Goal: Information Seeking & Learning: Learn about a topic

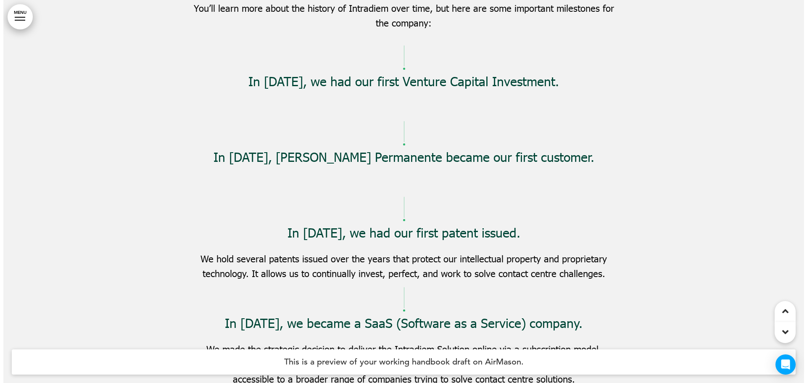
scroll to position [3404, 0]
click at [16, 21] on link "MENU" at bounding box center [16, 16] width 25 height 25
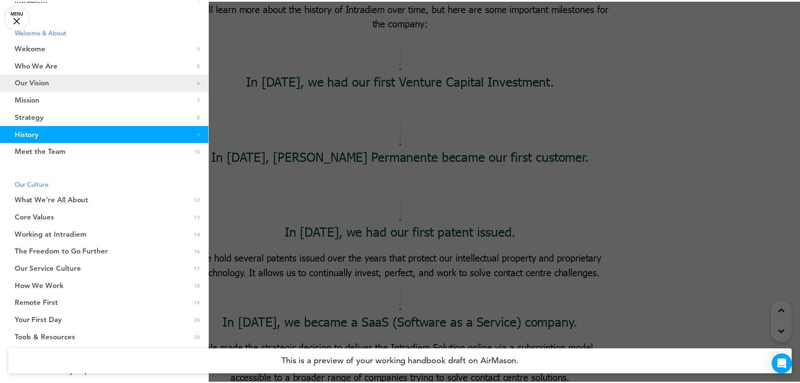
scroll to position [0, 0]
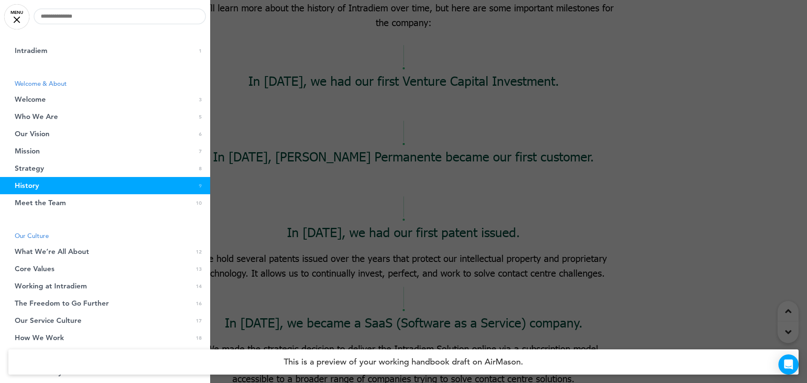
click at [446, 212] on div at bounding box center [403, 191] width 807 height 383
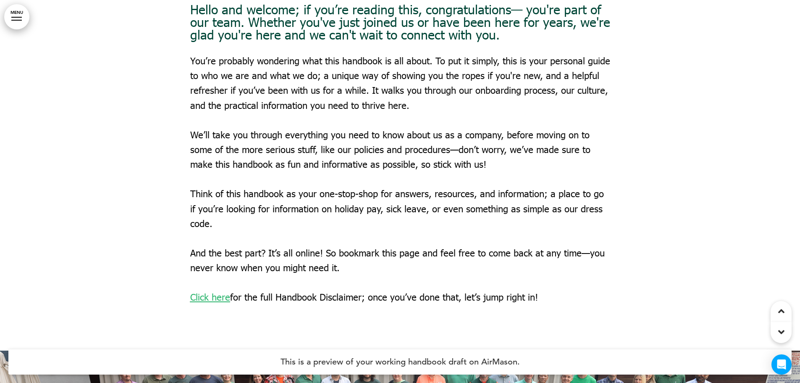
scroll to position [966, 0]
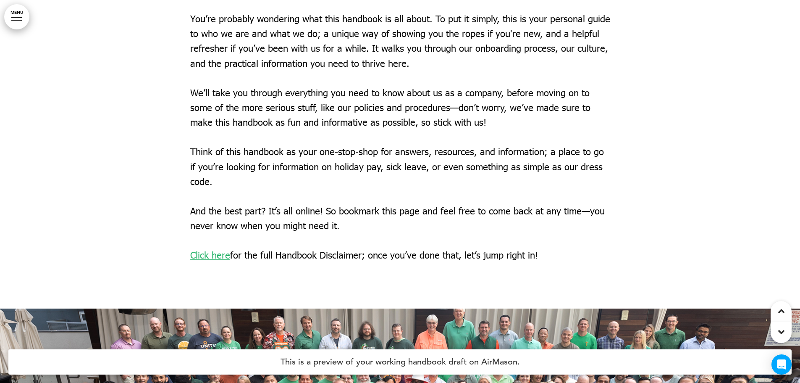
drag, startPoint x: 219, startPoint y: 184, endPoint x: 190, endPoint y: 154, distance: 42.2
click at [190, 154] on p "Think of this handbook as your one-stop-shop for answers, resources, and inform…" at bounding box center [400, 166] width 420 height 45
copy p "Think of this handbook as your one-stop-shop for answers, resources, and inform…"
click at [700, 159] on div at bounding box center [400, 53] width 800 height 509
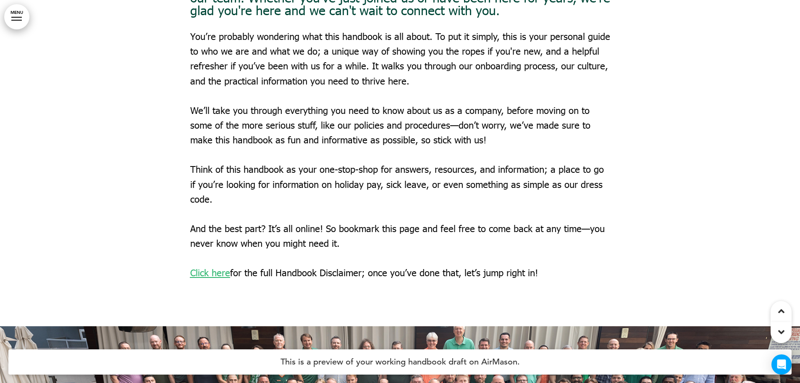
scroll to position [882, 0]
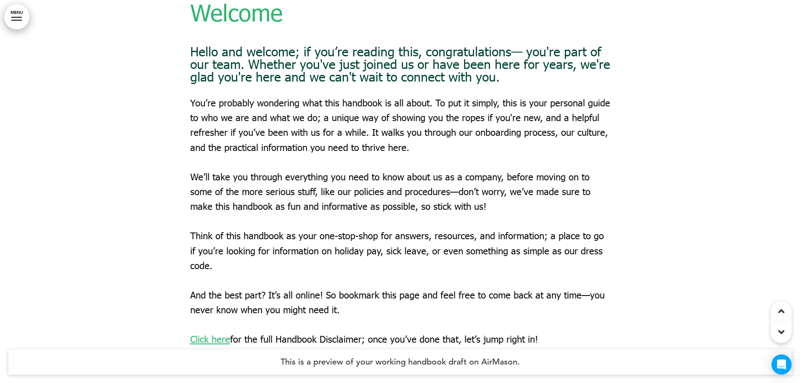
click at [488, 213] on div "Welcome Hello and welcome; if you’re reading this, congratulations— you're part…" at bounding box center [400, 131] width 420 height 432
click at [490, 205] on p "We’ll take you through everything you need to know about us as a company, befor…" at bounding box center [400, 191] width 420 height 45
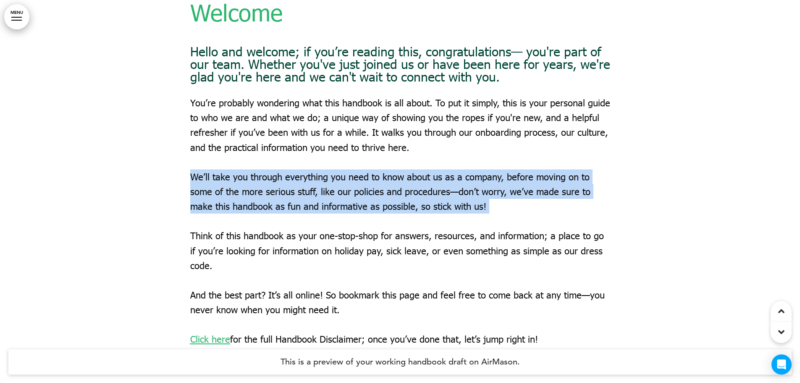
drag, startPoint x: 490, startPoint y: 205, endPoint x: 192, endPoint y: 176, distance: 299.3
click at [192, 176] on p "We’ll take you through everything you need to know about us as a company, befor…" at bounding box center [400, 191] width 420 height 45
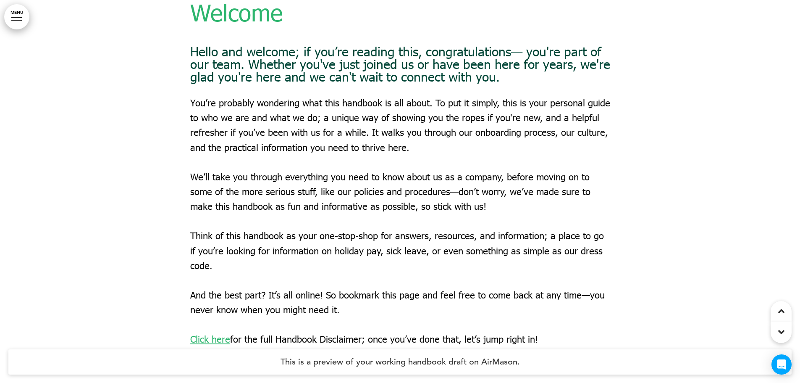
click at [639, 197] on div at bounding box center [400, 137] width 800 height 509
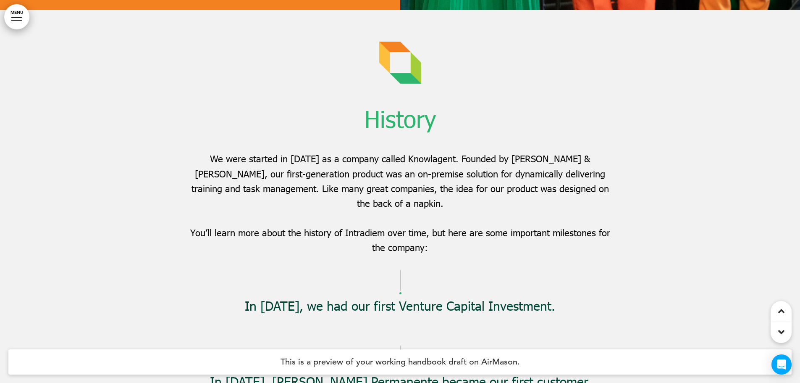
scroll to position [3194, 0]
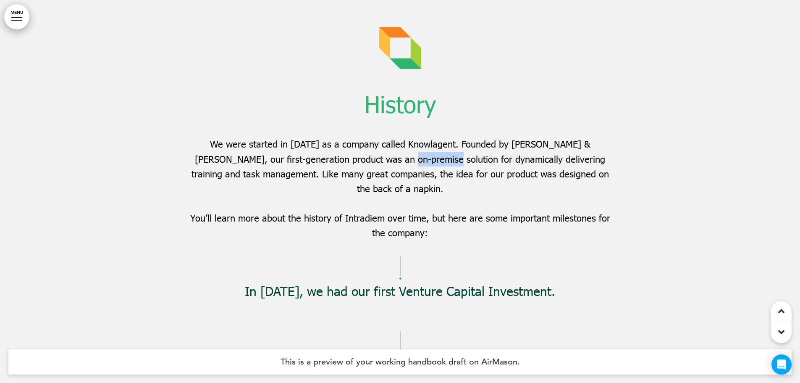
drag, startPoint x: 387, startPoint y: 163, endPoint x: 433, endPoint y: 157, distance: 46.5
click at [433, 157] on p "We were started in [DATE] as a company called Knowlagent. Founded by [PERSON_NA…" at bounding box center [400, 166] width 420 height 59
copy p "on-premise"
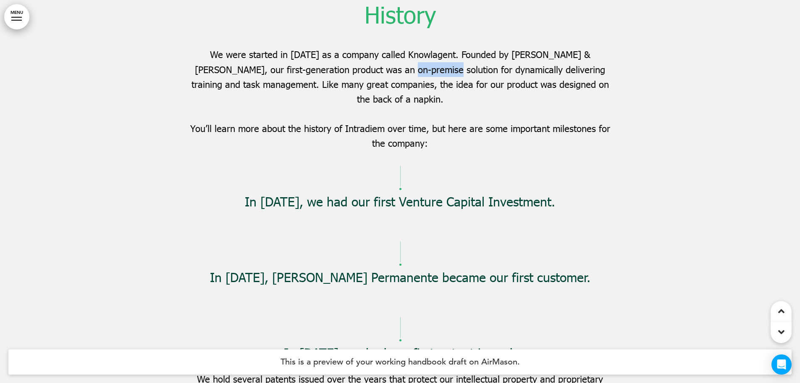
scroll to position [3404, 0]
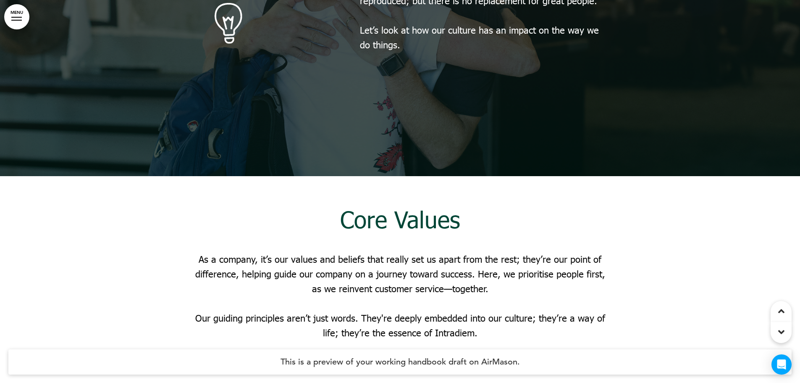
scroll to position [6471, 0]
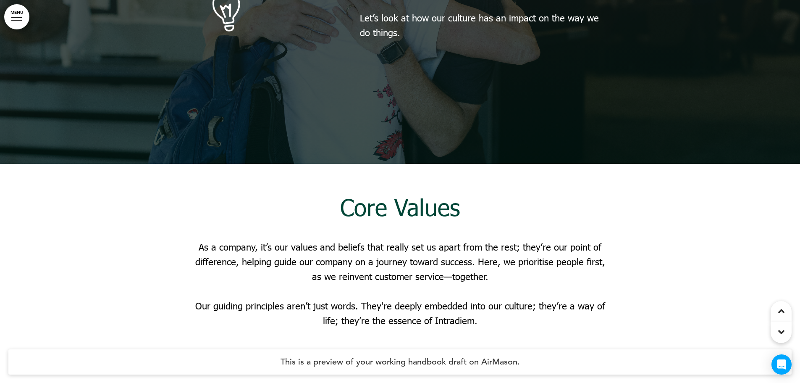
click at [508, 240] on p "As a company, it’s our values and beliefs that really set us apart from the res…" at bounding box center [400, 262] width 420 height 45
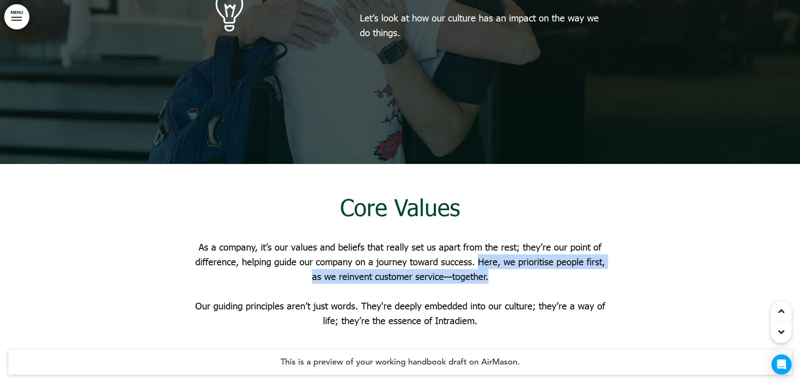
drag, startPoint x: 502, startPoint y: 203, endPoint x: 474, endPoint y: 188, distance: 31.8
click at [474, 240] on p "As a company, it’s our values and beliefs that really set us apart from the res…" at bounding box center [400, 262] width 420 height 45
copy p "Here, we prioritise people first, as we reinvent customer service—together."
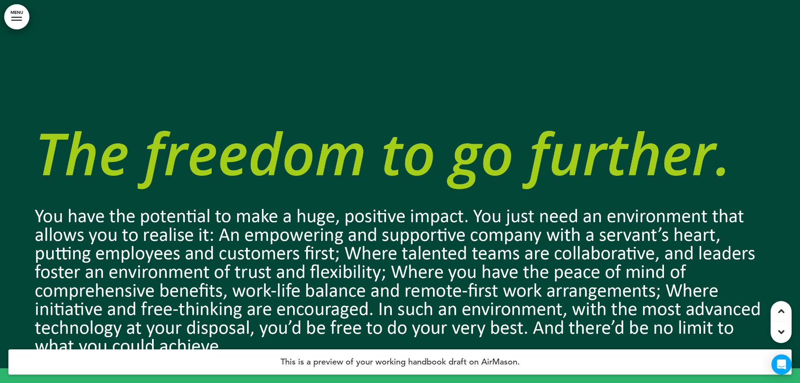
scroll to position [8530, 0]
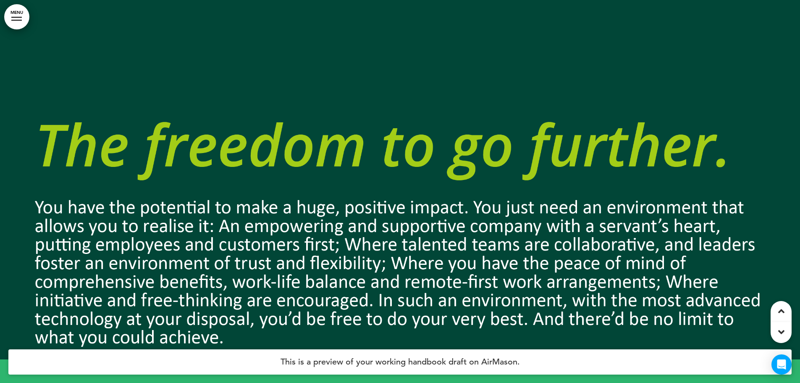
drag, startPoint x: 526, startPoint y: 251, endPoint x: 362, endPoint y: 219, distance: 167.0
click at [362, 219] on div at bounding box center [400, 167] width 800 height 383
drag, startPoint x: 35, startPoint y: 134, endPoint x: 423, endPoint y: 213, distance: 395.2
click at [351, 197] on div at bounding box center [400, 167] width 800 height 383
drag, startPoint x: 525, startPoint y: 249, endPoint x: 420, endPoint y: 213, distance: 110.8
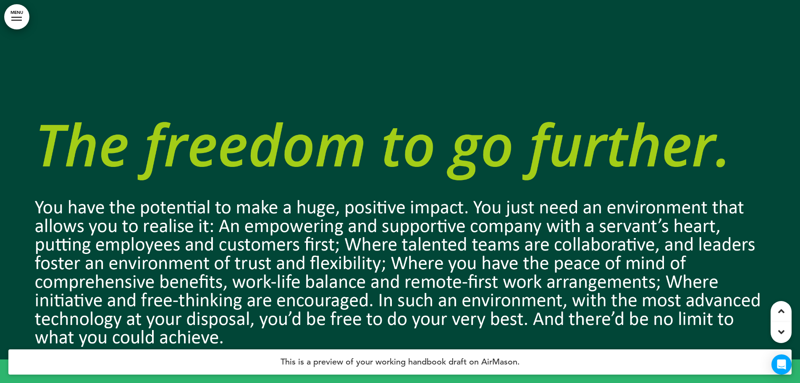
click at [420, 213] on div at bounding box center [400, 167] width 800 height 383
drag, startPoint x: 401, startPoint y: 251, endPoint x: 388, endPoint y: 273, distance: 25.6
click at [389, 272] on div at bounding box center [400, 167] width 800 height 383
click at [388, 273] on div at bounding box center [400, 167] width 800 height 383
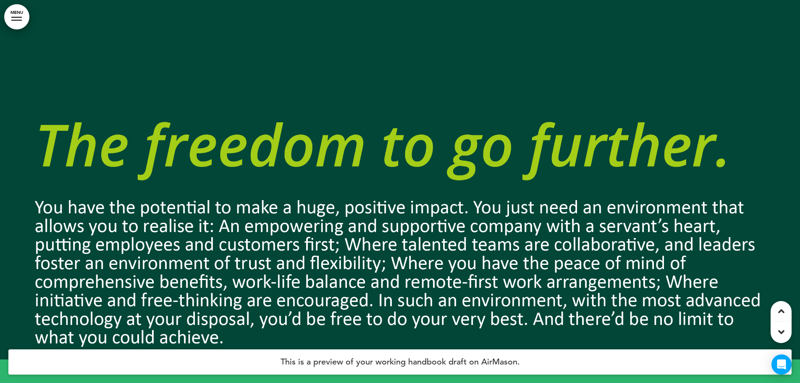
click at [388, 273] on div at bounding box center [400, 167] width 800 height 383
click at [369, 243] on div at bounding box center [400, 167] width 800 height 383
click at [482, 246] on div at bounding box center [400, 167] width 800 height 383
drag, startPoint x: 522, startPoint y: 249, endPoint x: 366, endPoint y: 213, distance: 160.3
click at [366, 213] on div at bounding box center [400, 167] width 800 height 383
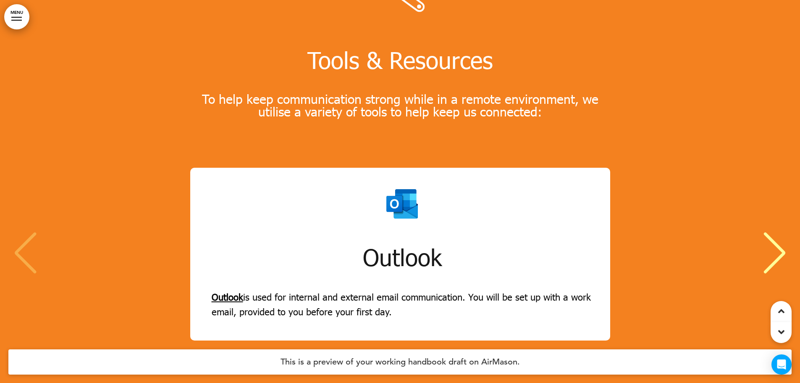
scroll to position [11009, 0]
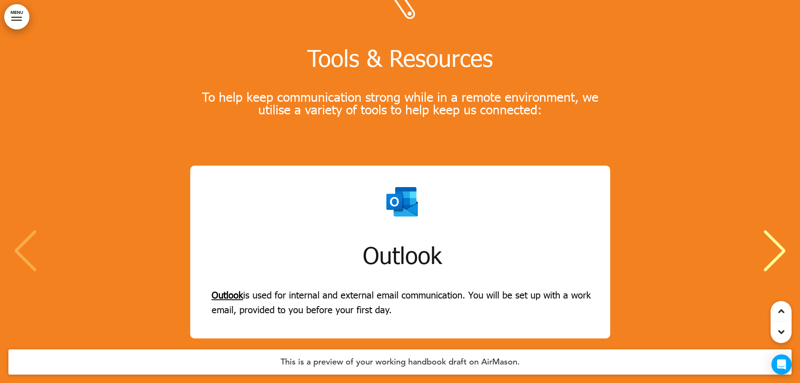
click at [785, 230] on div "Next slide" at bounding box center [775, 251] width 26 height 42
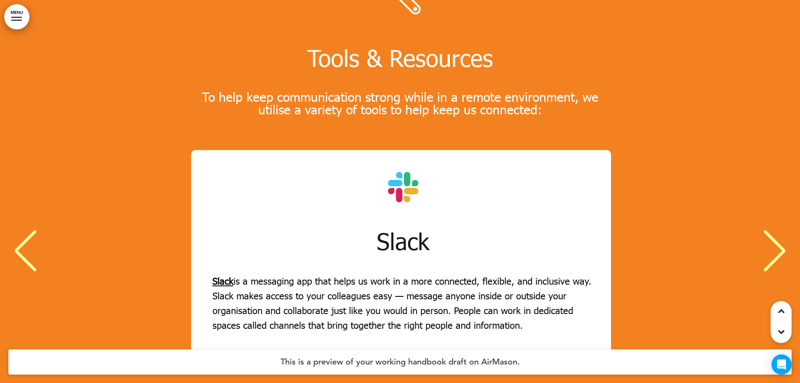
scroll to position [0, 788]
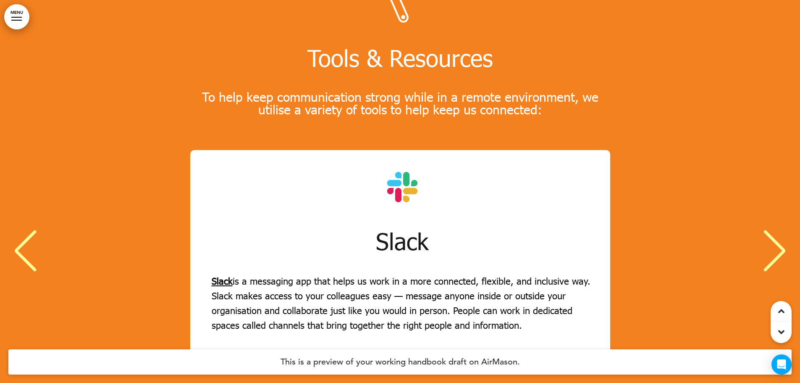
click at [785, 230] on div "Next slide" at bounding box center [775, 251] width 26 height 42
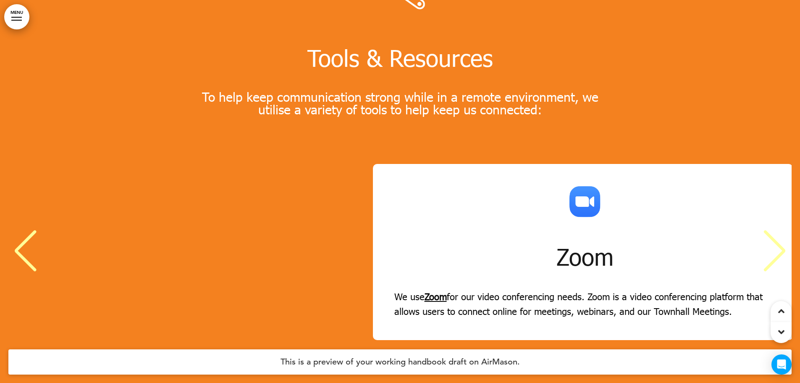
scroll to position [0, 1576]
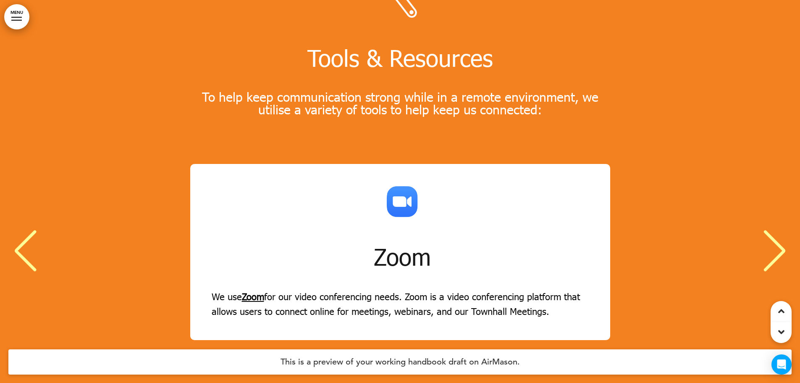
click at [42, 180] on div "Zoom We use Zoom for our video conferencing needs. Zoom is a video conferencing…" at bounding box center [400, 252] width 784 height 176
click at [30, 230] on div "Previous slide" at bounding box center [26, 251] width 26 height 42
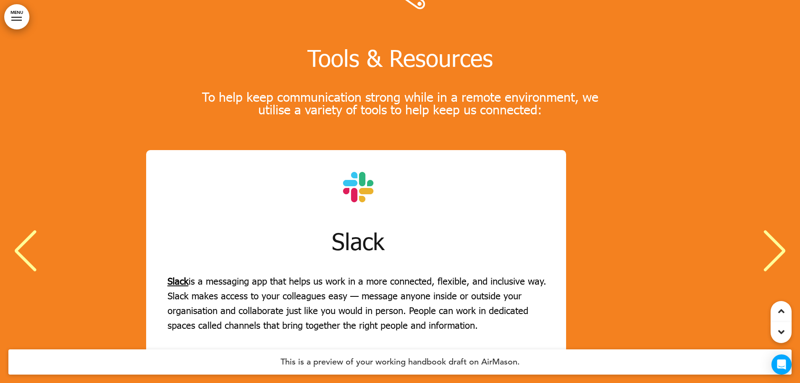
scroll to position [0, 788]
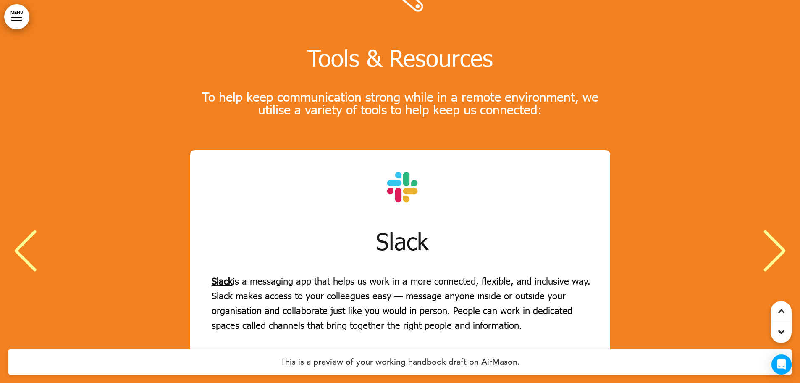
click at [771, 230] on div "Next slide" at bounding box center [775, 251] width 26 height 42
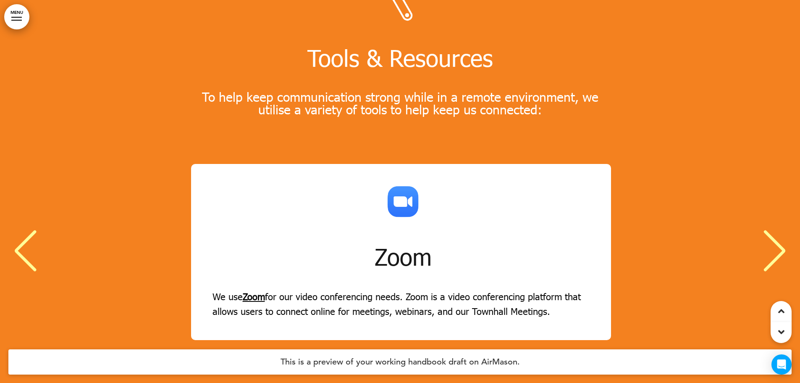
scroll to position [0, 1576]
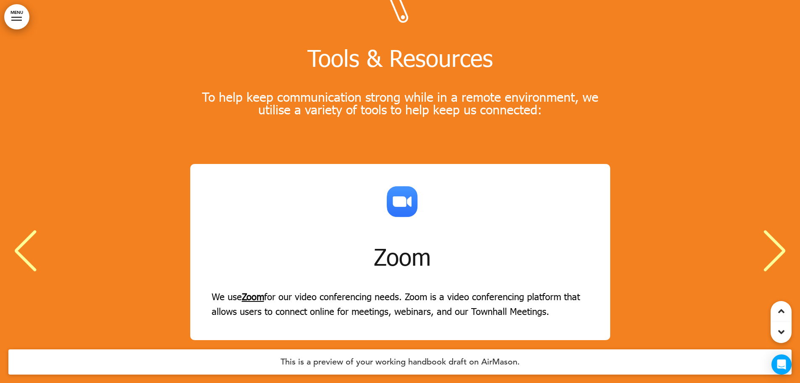
click at [771, 230] on div "Next slide" at bounding box center [775, 251] width 26 height 42
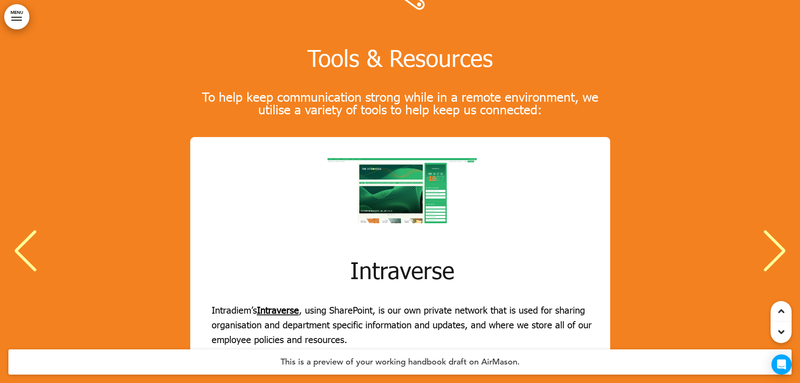
scroll to position [7, 0]
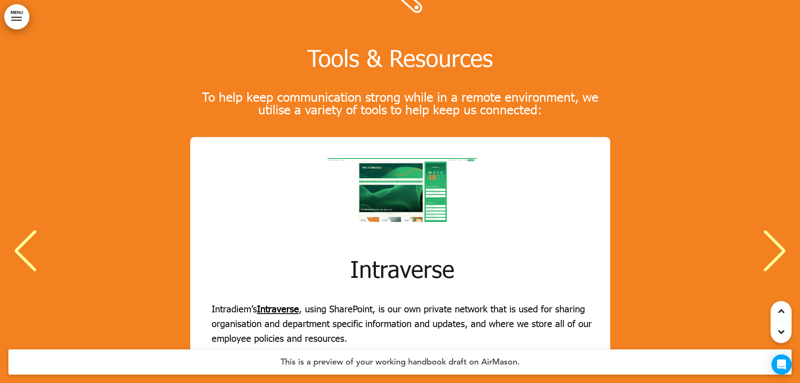
click at [766, 230] on div "Next slide" at bounding box center [775, 251] width 26 height 42
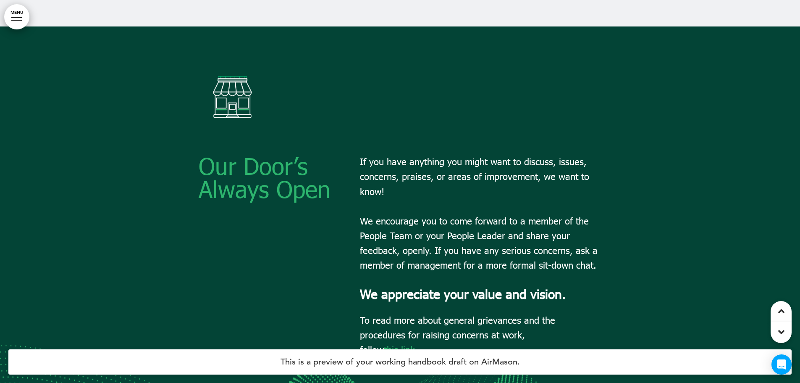
scroll to position [11808, 0]
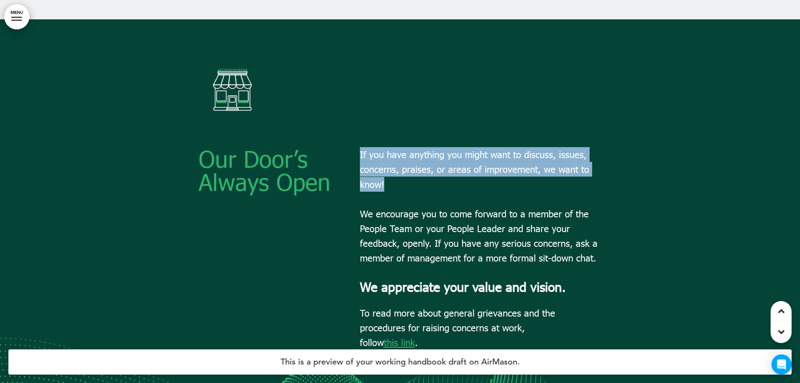
drag, startPoint x: 384, startPoint y: 111, endPoint x: 356, endPoint y: 88, distance: 36.7
click at [356, 147] on div "Our Door’s Always Open If you have anything you might want to discuss, issues, …" at bounding box center [400, 255] width 403 height 217
copy span "If you have anything you might want to discuss, issues, concerns, praises, or a…"
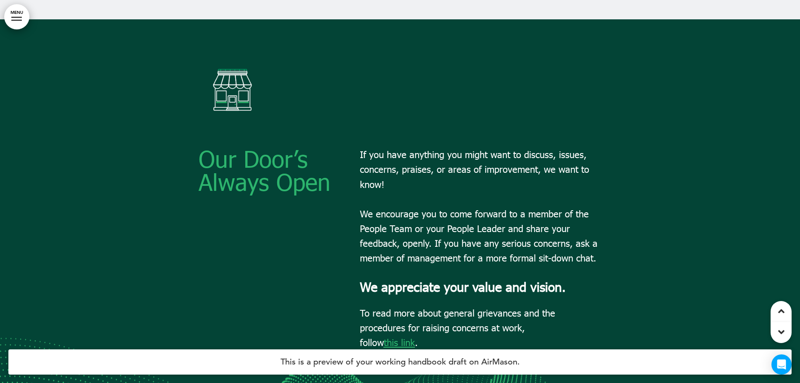
click at [485, 153] on span "If you have anything you might want to discuss, issues, concerns, praises, or a…" at bounding box center [479, 206] width 238 height 115
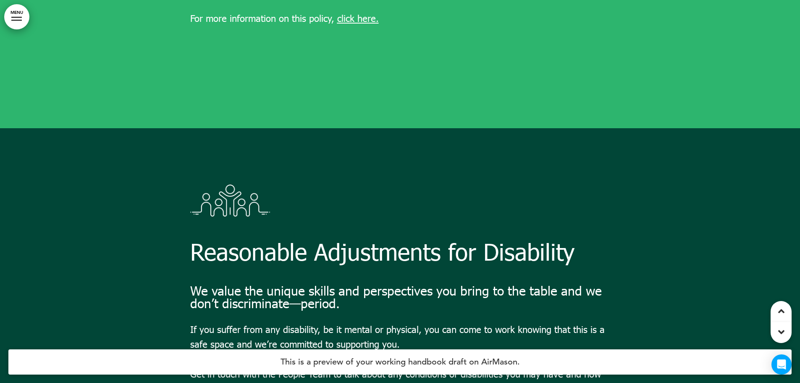
scroll to position [13783, 0]
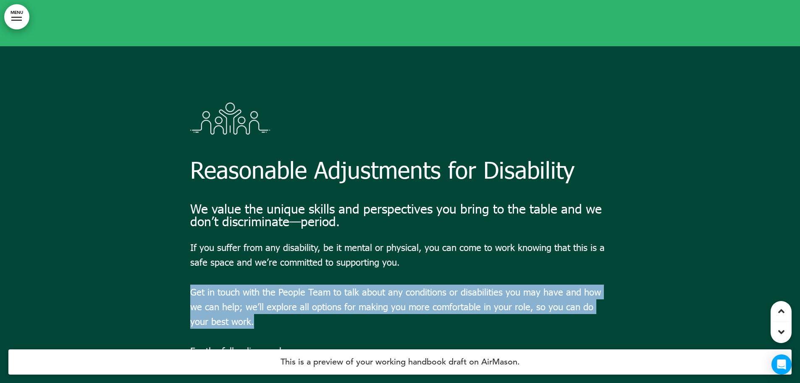
drag, startPoint x: 268, startPoint y: 252, endPoint x: 191, endPoint y: 219, distance: 83.6
click at [191, 284] on p "Get in touch with the People Team to talk about any conditions or disabilities …" at bounding box center [400, 306] width 420 height 45
copy span "Get in touch with the People Team to talk about any conditions or disabilities …"
click at [580, 284] on p "Get in touch with the People Team to talk about any conditions or disabilities …" at bounding box center [400, 306] width 420 height 45
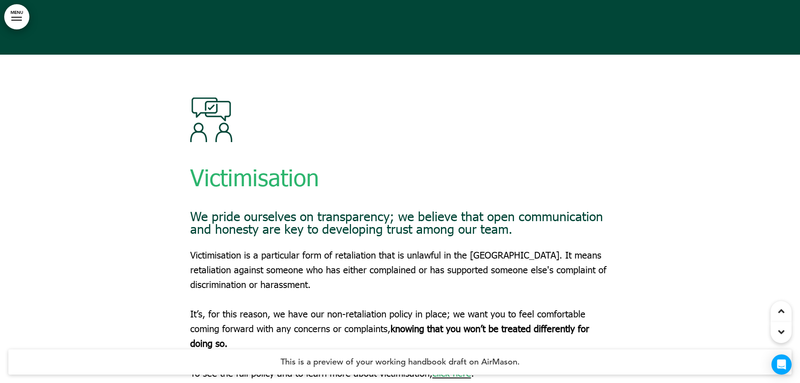
scroll to position [14161, 0]
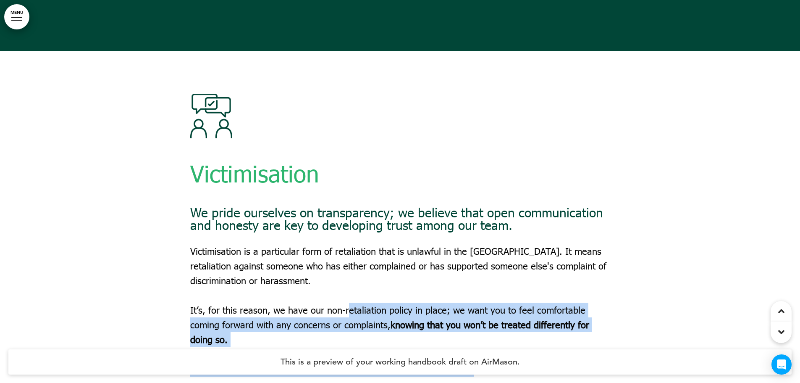
drag, startPoint x: 183, startPoint y: 237, endPoint x: 348, endPoint y: 238, distance: 164.3
click at [348, 238] on div "Victimisation We pride ourselves on transparency; we believe that open communic…" at bounding box center [400, 242] width 800 height 383
click at [416, 303] on p "It’s, for this reason, we have our non-retaliation policy in place; we want you…" at bounding box center [400, 325] width 420 height 45
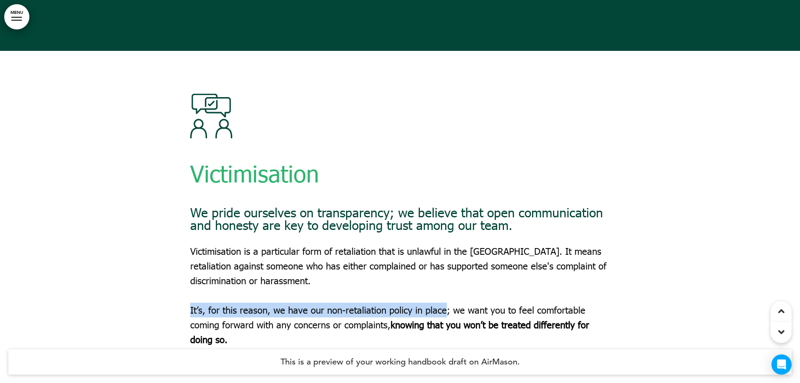
drag, startPoint x: 447, startPoint y: 240, endPoint x: 190, endPoint y: 233, distance: 256.9
click at [190, 303] on p "It’s, for this reason, we have our non-retaliation policy in place; we want you…" at bounding box center [400, 325] width 420 height 45
copy p "It’s, for this reason, we have our non-retaliation policy in place"
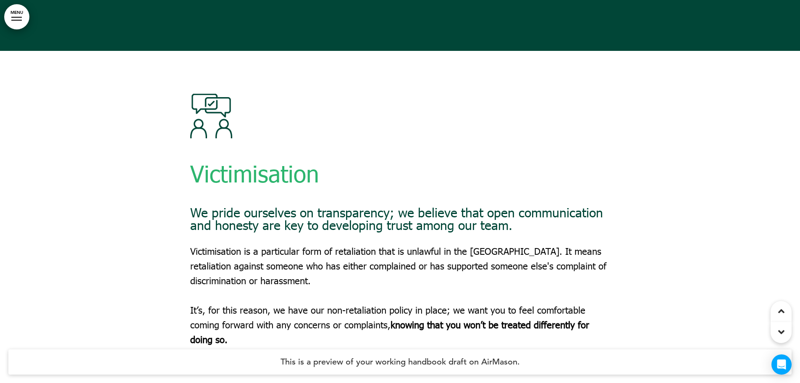
click at [336, 289] on div "Victimisation We pride ourselves on transparency; we believe that open communic…" at bounding box center [400, 235] width 420 height 283
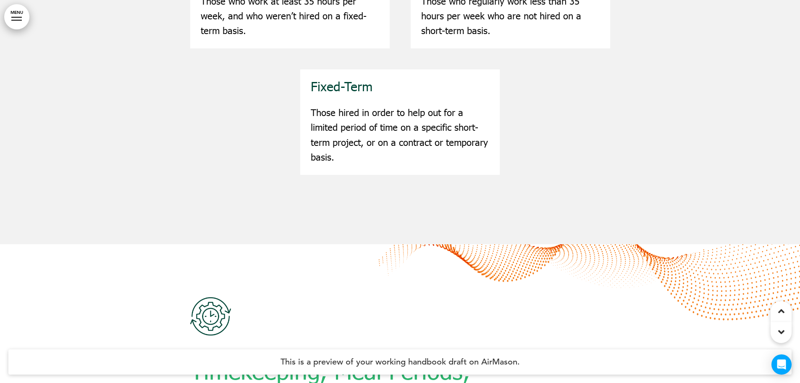
scroll to position [16514, 0]
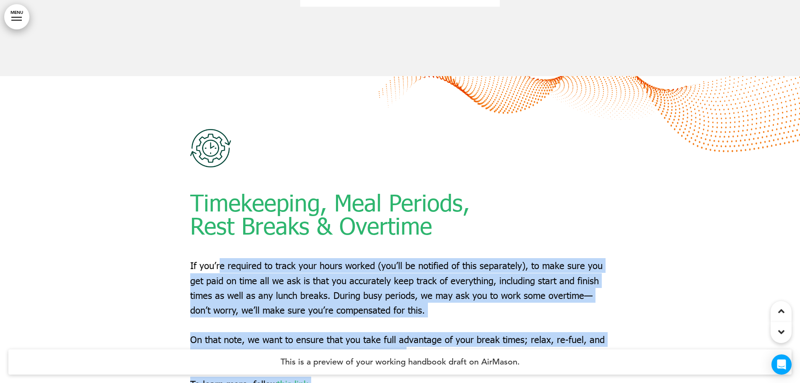
drag, startPoint x: 187, startPoint y: 195, endPoint x: 220, endPoint y: 194, distance: 32.4
click at [220, 194] on div "Timekeeping, Meal Periods, Rest Breaks & Overtime If you’re required to track y…" at bounding box center [400, 267] width 800 height 383
click at [355, 258] on p "If you’re required to track your hours worked (you’ll be notified of this separ…" at bounding box center [400, 287] width 420 height 59
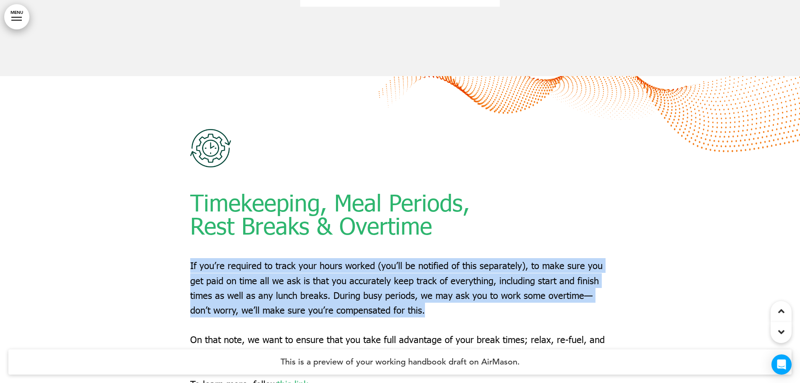
drag, startPoint x: 426, startPoint y: 242, endPoint x: 190, endPoint y: 195, distance: 240.1
click at [190, 258] on p "If you’re required to track your hours worked (you’ll be notified of this separ…" at bounding box center [400, 287] width 420 height 59
copy p "If you’re required to track your hours worked (you’ll be notified of this separ…"
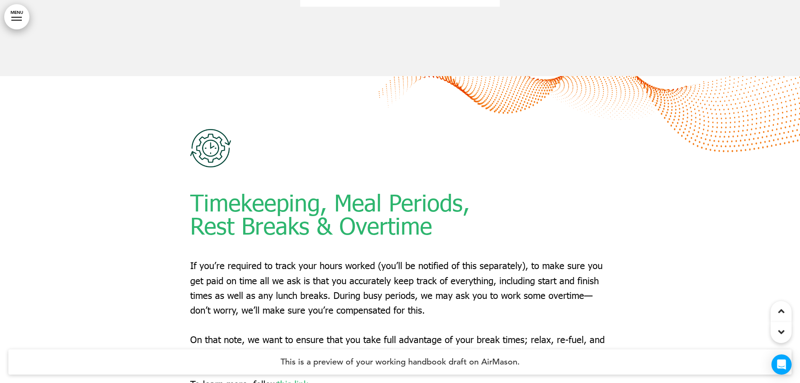
click at [388, 248] on div "Timekeeping, Meal Periods, Rest Breaks & Overtime If you’re required to track y…" at bounding box center [400, 260] width 420 height 262
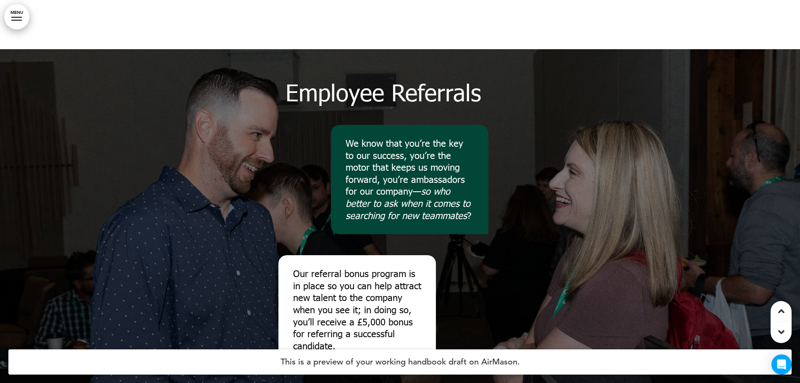
scroll to position [19624, 0]
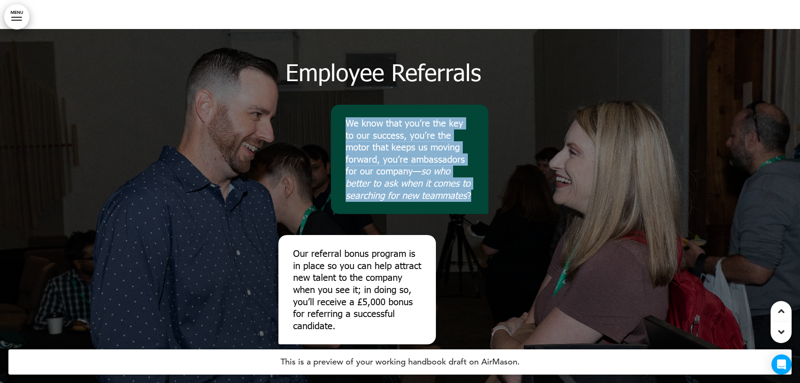
drag, startPoint x: 470, startPoint y: 127, endPoint x: 336, endPoint y: 51, distance: 154.5
click at [336, 105] on div "We know that you’re the key to our success, you’re the motor that keeps us movi…" at bounding box center [410, 159] width 158 height 109
copy p "We know that you’re the key to our success, you’re the motor that keeps us movi…"
click at [361, 117] on p "We know that you’re the key to our success, you’re the motor that keeps us movi…" at bounding box center [410, 159] width 128 height 84
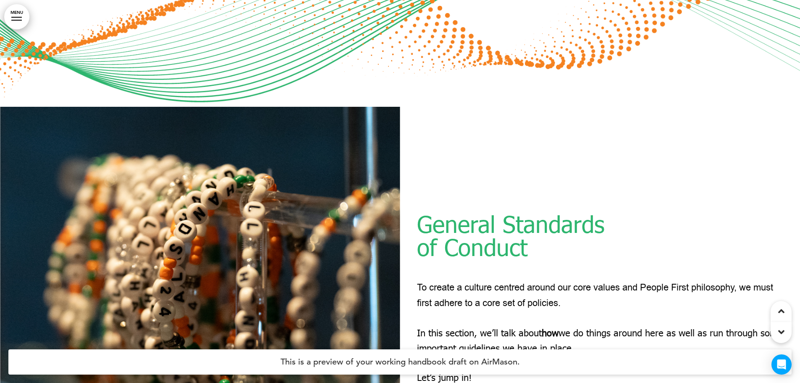
scroll to position [21893, 0]
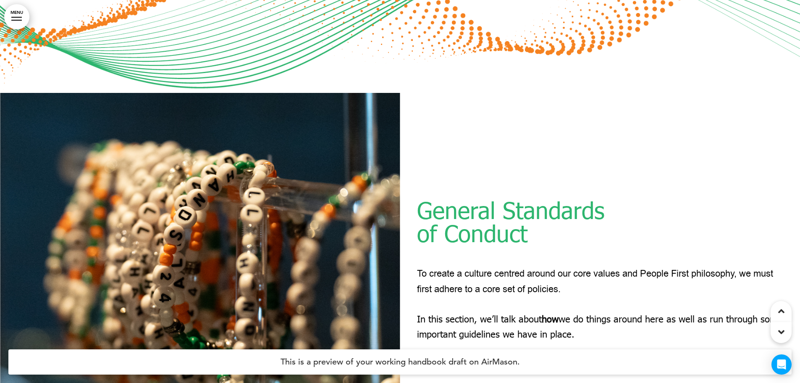
drag, startPoint x: 608, startPoint y: 264, endPoint x: 413, endPoint y: 250, distance: 196.3
click at [413, 250] on div "General Standards of Conduct To create a culture centred around our core values…" at bounding box center [600, 284] width 400 height 235
copy p "In this section, we’ll talk about how we do things around here as well as run t…"
click at [498, 196] on span "General Standards" at bounding box center [511, 210] width 188 height 28
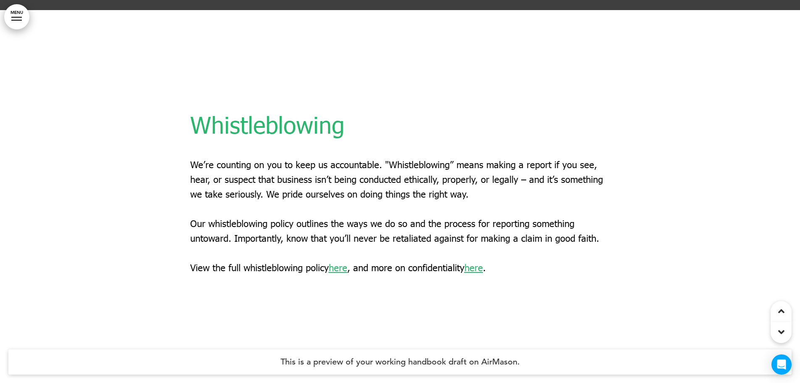
scroll to position [24288, 0]
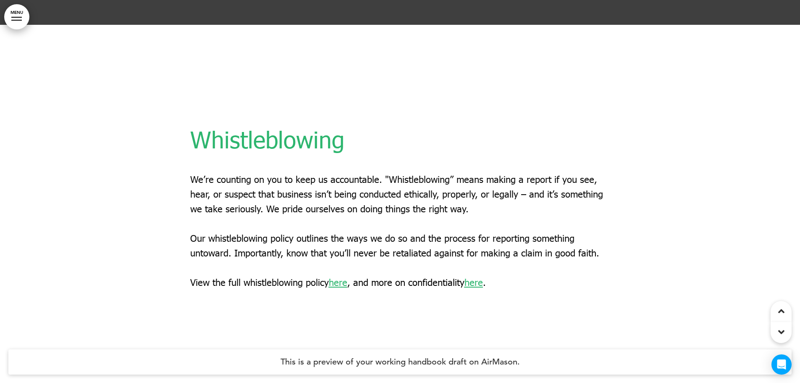
click at [348, 276] on span "here" at bounding box center [338, 281] width 18 height 11
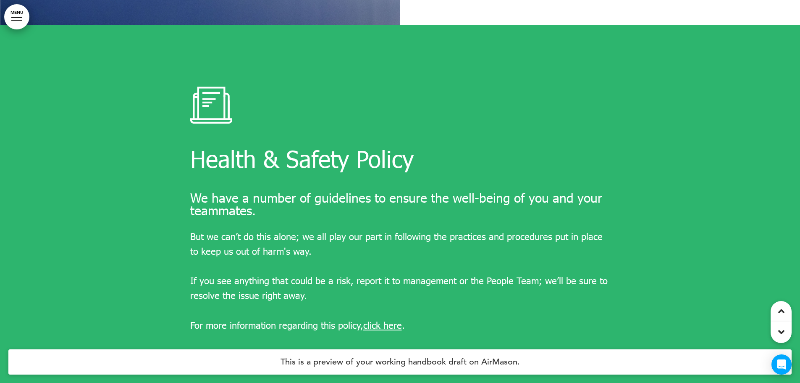
scroll to position [32944, 0]
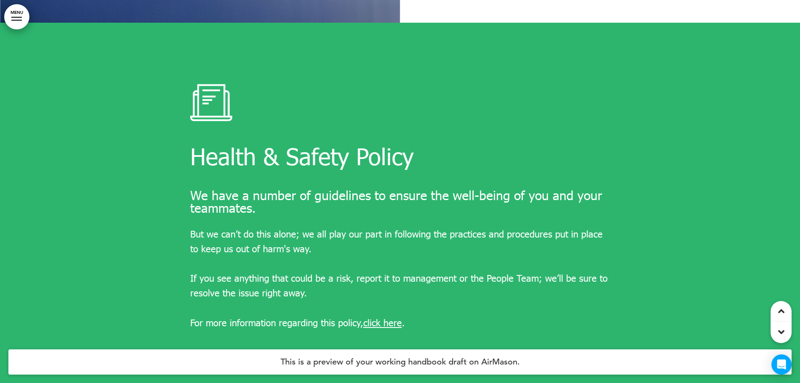
drag, startPoint x: 328, startPoint y: 178, endPoint x: 188, endPoint y: 155, distance: 141.7
click at [188, 155] on div "Health & Safety Policy We have a number of guidelines to ensure the well-being …" at bounding box center [400, 214] width 800 height 383
click at [211, 228] on span "But we can’t do this alone; we all play our part in following the practices and…" at bounding box center [396, 241] width 413 height 26
drag, startPoint x: 317, startPoint y: 181, endPoint x: 190, endPoint y: 161, distance: 128.6
click at [190, 226] on p "But we can’t do this alone; we all play our part in following the practices and…" at bounding box center [400, 240] width 420 height 29
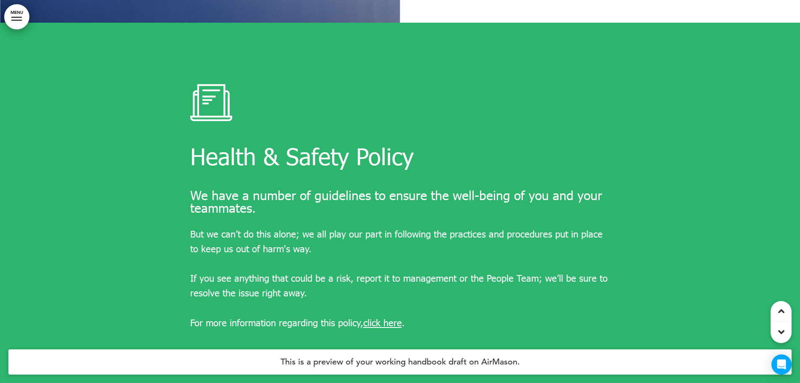
copy span "But we can’t do this alone; we all play our part in following the practices and…"
click at [142, 125] on div at bounding box center [400, 214] width 800 height 383
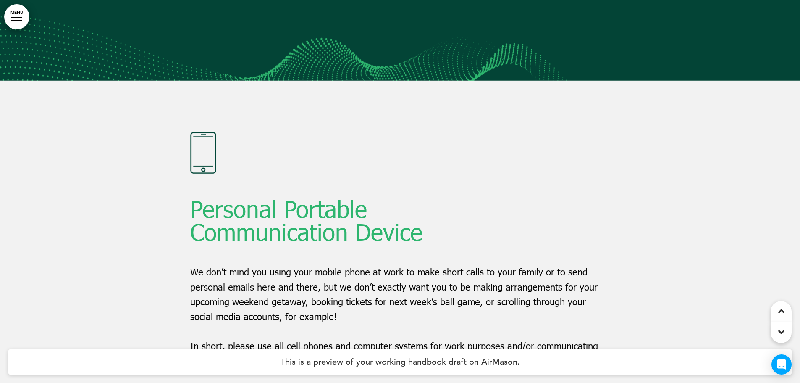
scroll to position [26201, 0]
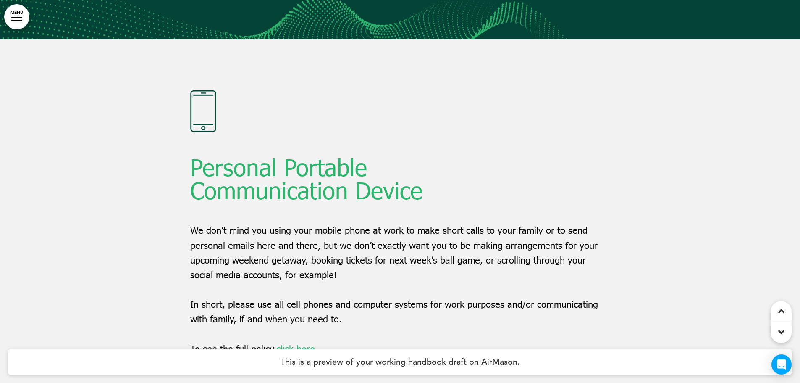
click at [141, 163] on div at bounding box center [400, 230] width 800 height 383
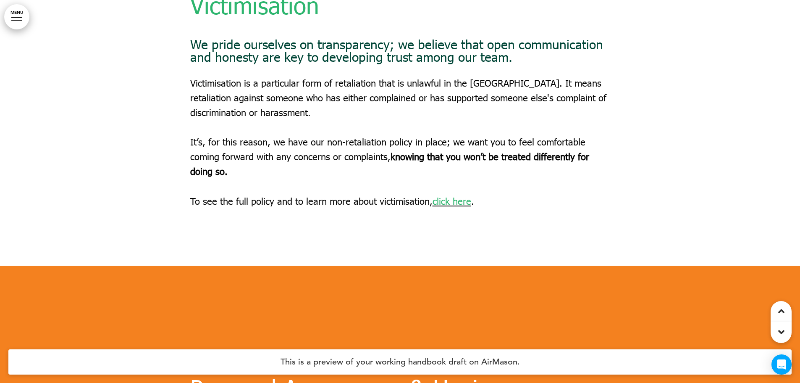
scroll to position [14539, 0]
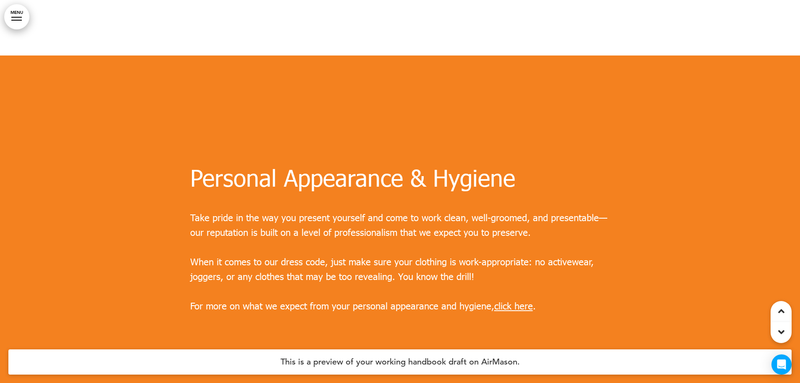
click at [660, 232] on div at bounding box center [400, 246] width 800 height 383
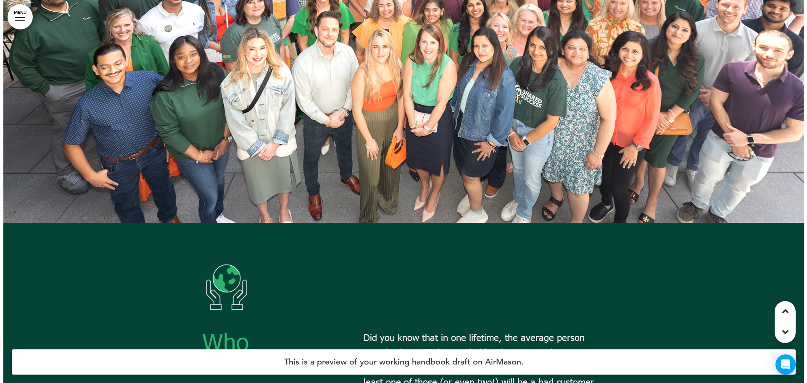
scroll to position [1555, 0]
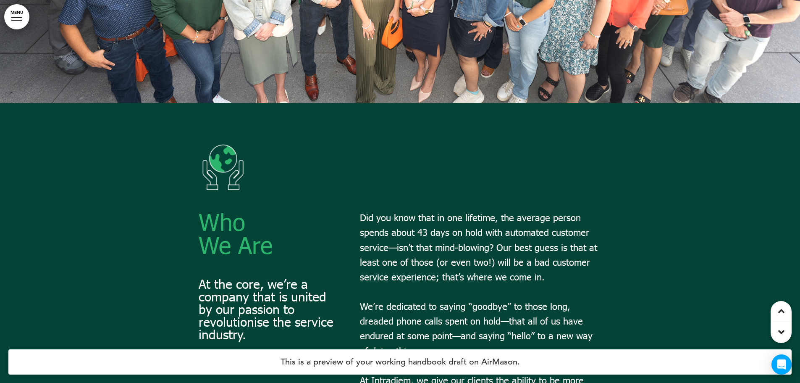
click at [18, 20] on div at bounding box center [16, 20] width 11 height 1
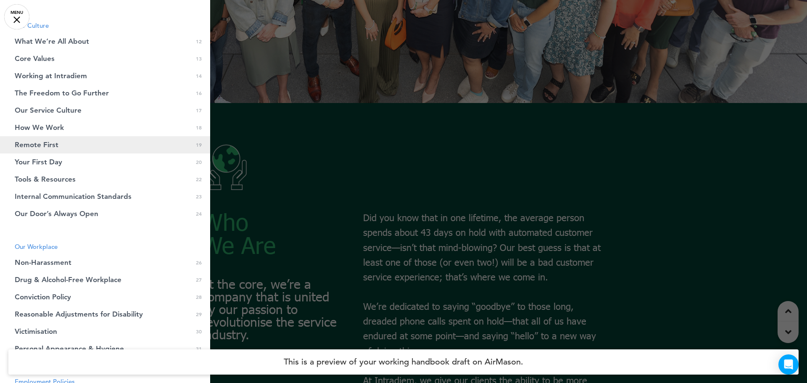
scroll to position [294, 0]
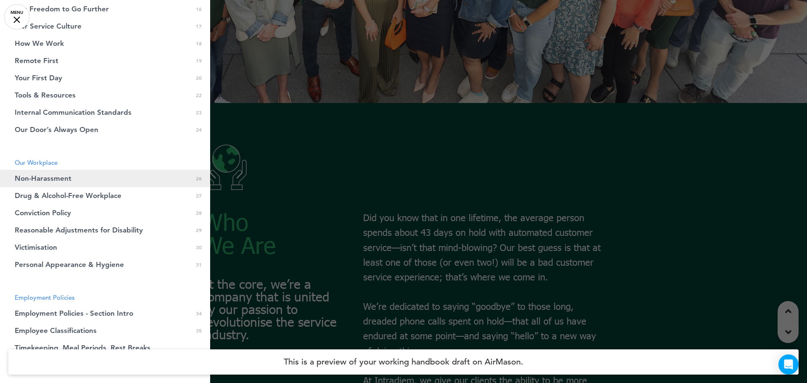
click at [54, 179] on span "Non-Harassment" at bounding box center [43, 178] width 57 height 7
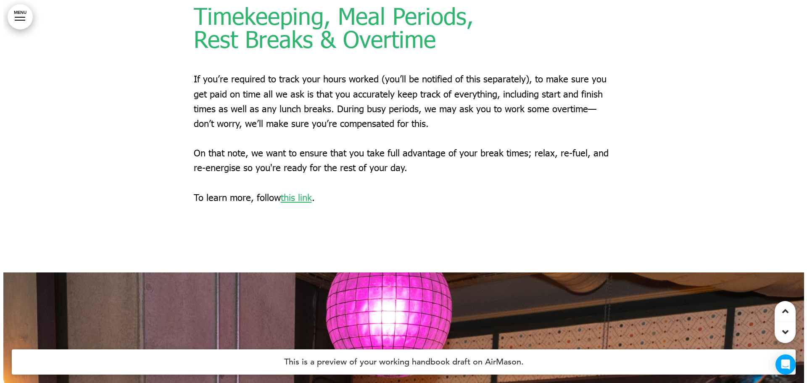
scroll to position [16976, 0]
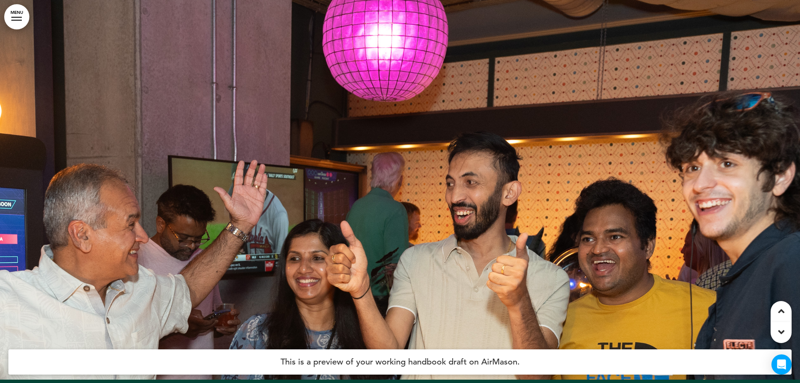
click at [18, 18] on link "MENU" at bounding box center [16, 16] width 25 height 25
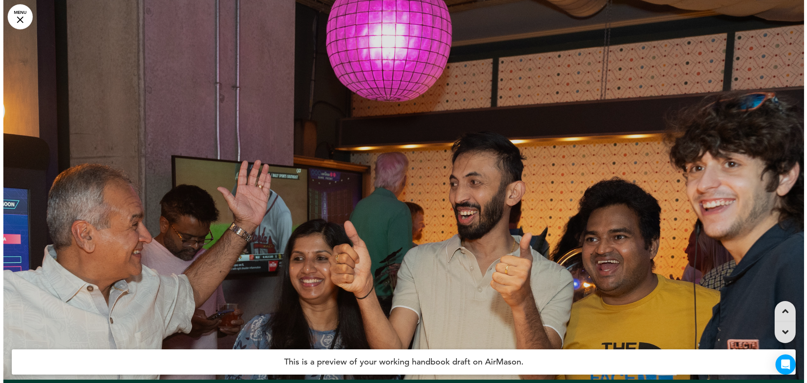
scroll to position [0, 3177]
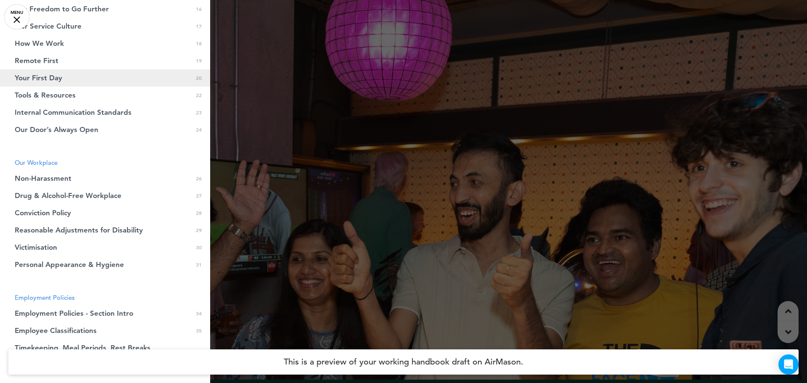
click at [46, 72] on link "Your First Day 0 20" at bounding box center [105, 77] width 210 height 17
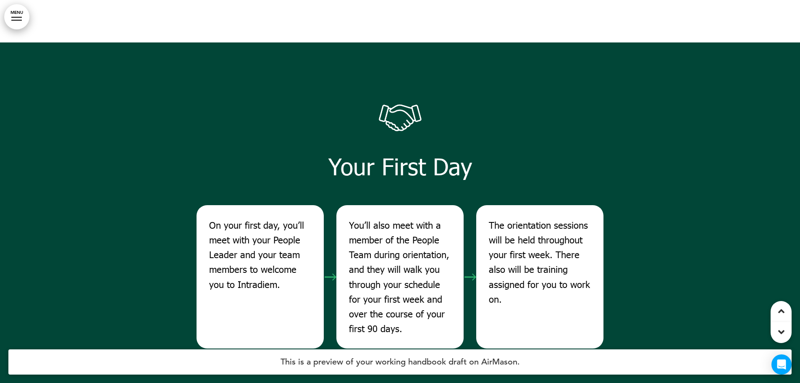
scroll to position [10104, 0]
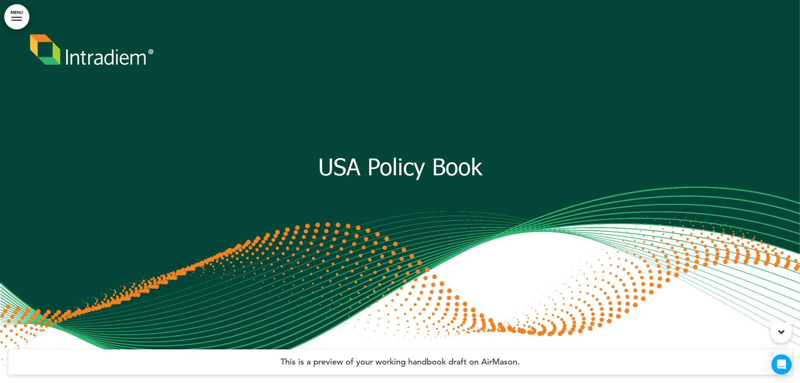
click at [14, 17] on div at bounding box center [16, 17] width 11 height 1
